Goal: Task Accomplishment & Management: Use online tool/utility

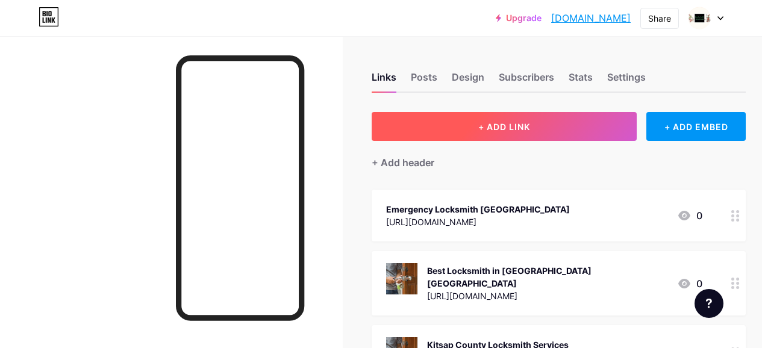
click at [548, 125] on button "+ ADD LINK" at bounding box center [504, 126] width 265 height 29
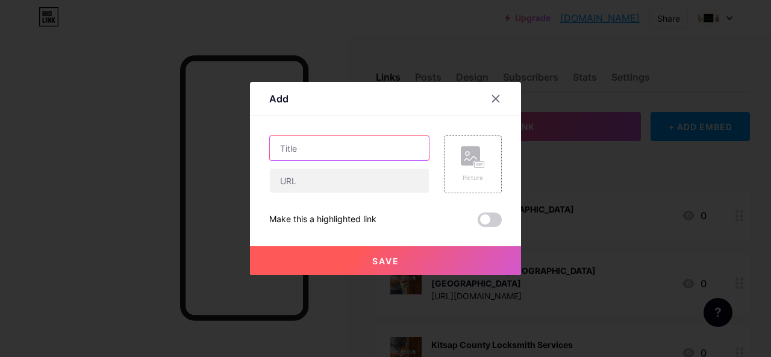
click at [304, 152] on input "text" at bounding box center [349, 148] width 159 height 24
click at [299, 145] on input "text" at bounding box center [349, 148] width 159 height 24
paste input "Locksmith Emergency"
type input "Locksmith Emergency"
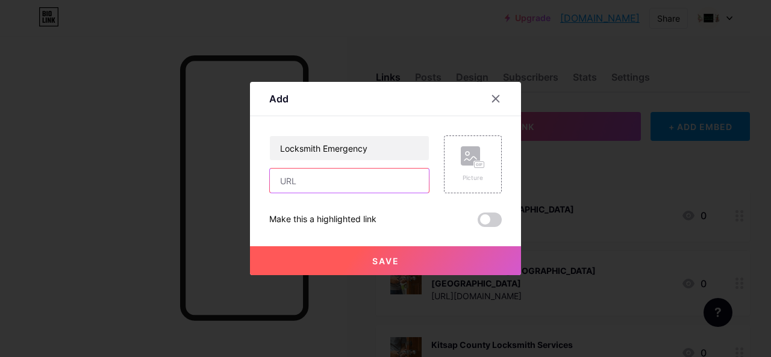
click at [307, 187] on input "text" at bounding box center [349, 181] width 159 height 24
click at [309, 177] on input "text" at bounding box center [349, 181] width 159 height 24
paste input "[URL][DOMAIN_NAME]"
type input "[URL][DOMAIN_NAME]"
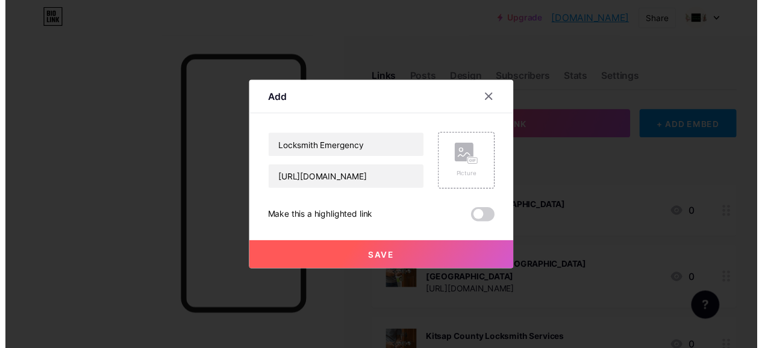
scroll to position [0, 0]
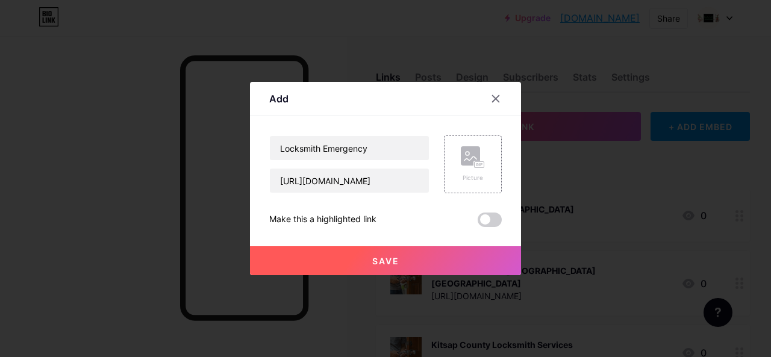
click at [380, 265] on span "Save" at bounding box center [385, 261] width 27 height 10
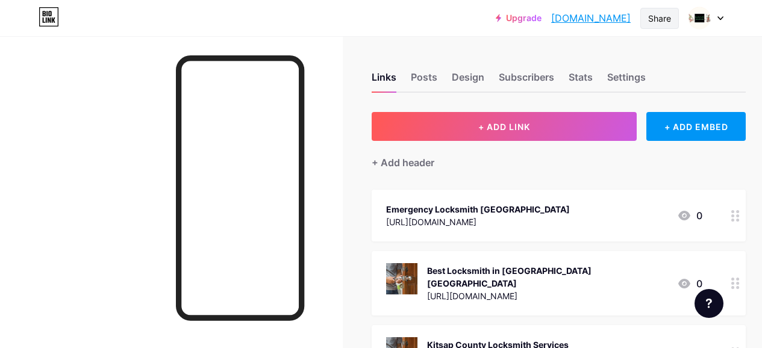
click at [673, 16] on div "Share" at bounding box center [660, 18] width 39 height 21
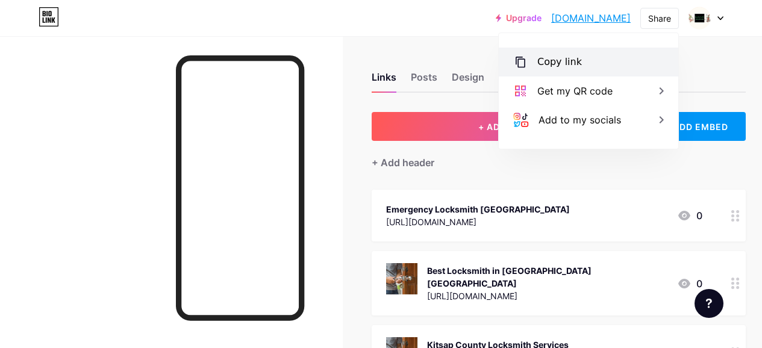
click at [584, 54] on div "Copy link" at bounding box center [589, 62] width 180 height 29
